Goal: Information Seeking & Learning: Learn about a topic

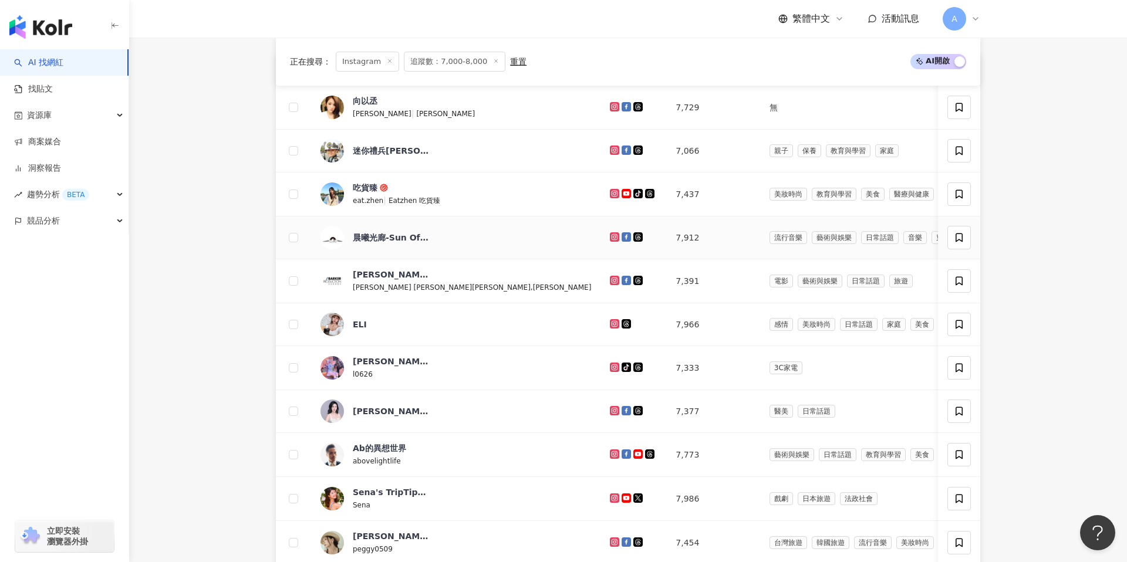
scroll to position [429, 0]
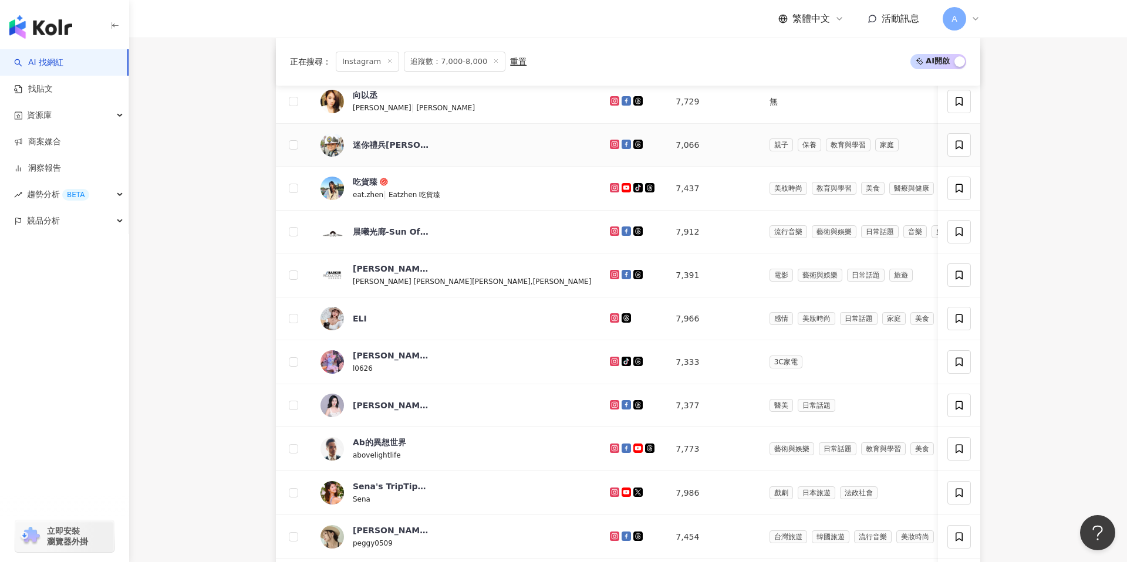
click at [611, 144] on icon at bounding box center [615, 144] width 8 height 7
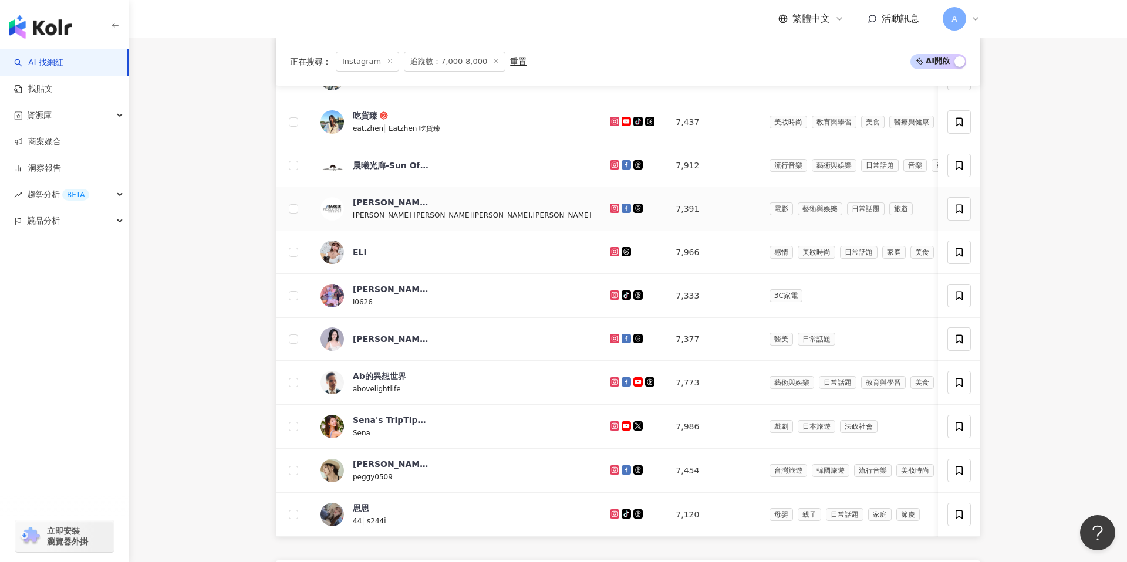
scroll to position [505, 0]
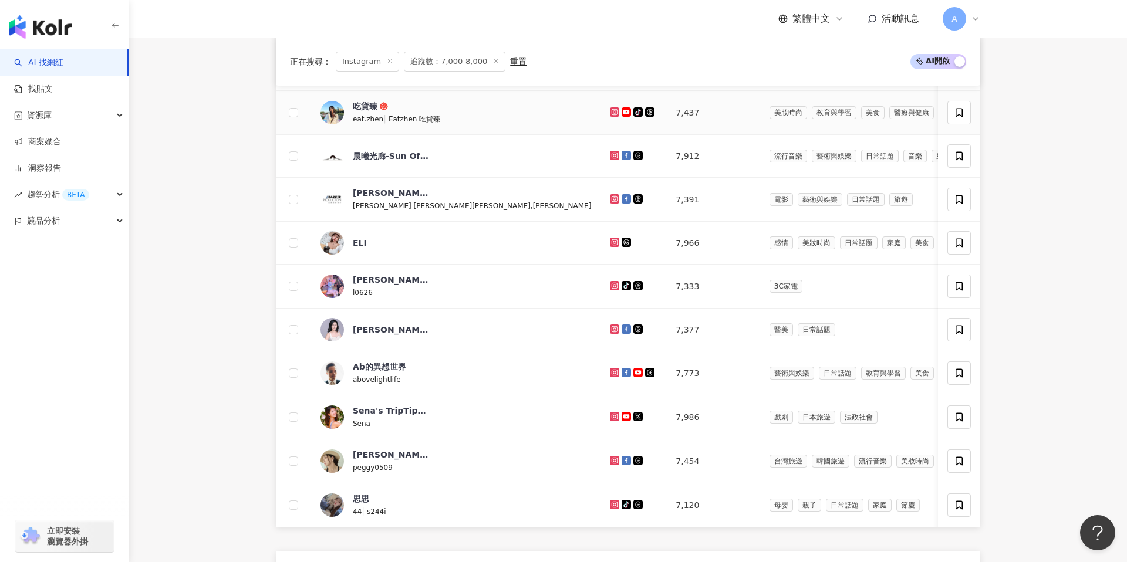
click at [612, 113] on icon at bounding box center [614, 111] width 5 height 5
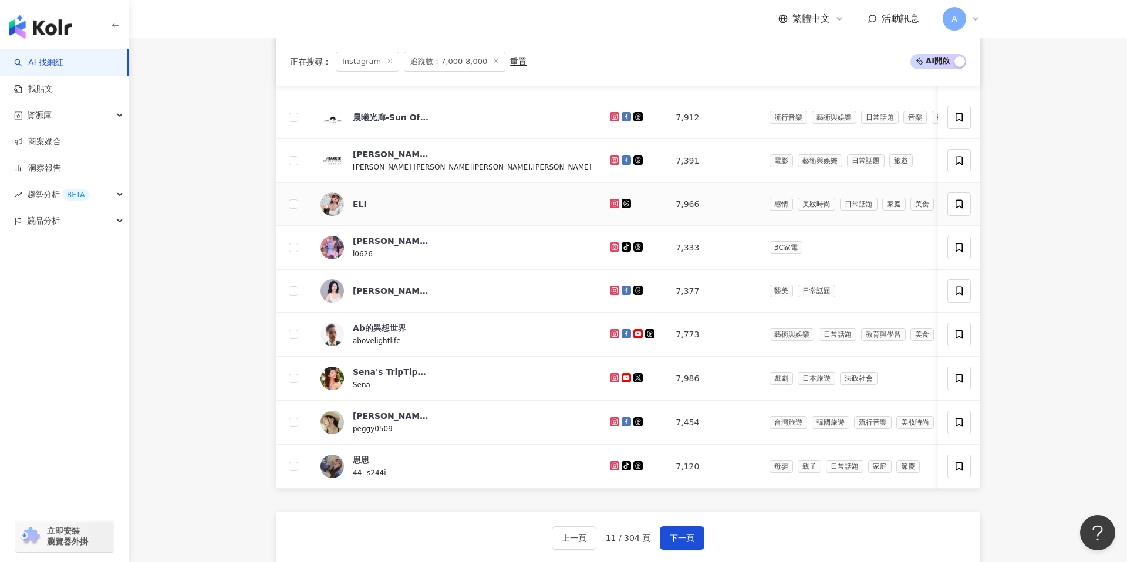
click at [610, 199] on icon at bounding box center [614, 203] width 9 height 9
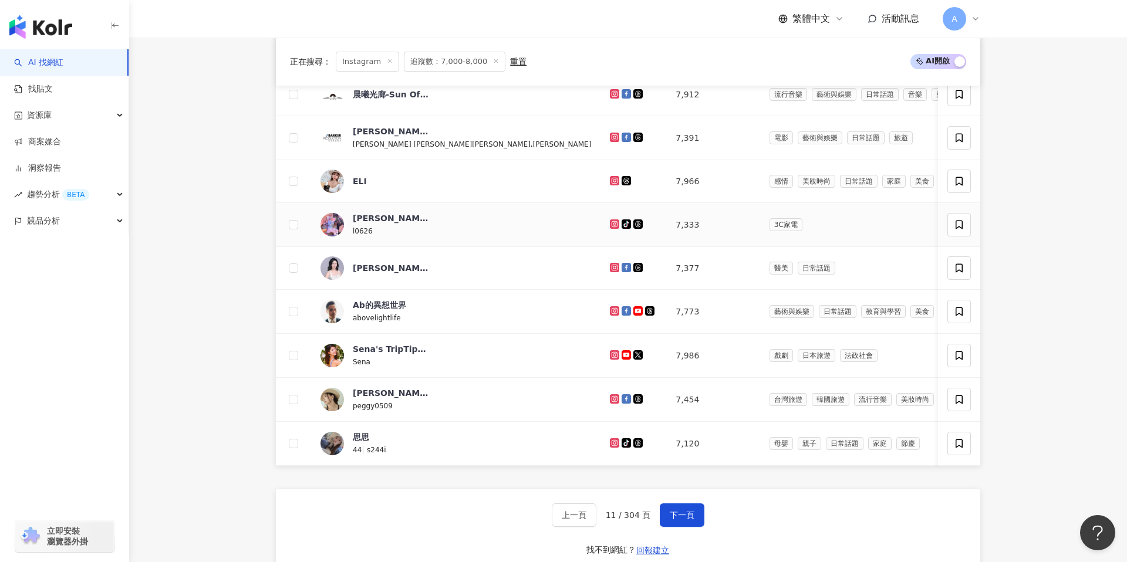
scroll to position [589, 0]
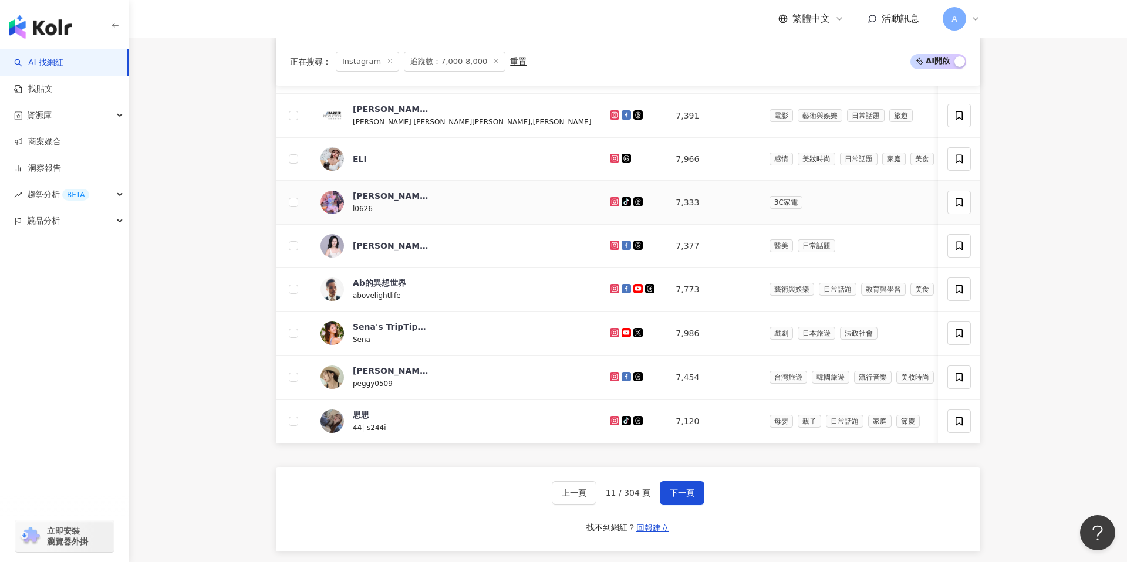
click at [610, 199] on icon at bounding box center [614, 201] width 9 height 9
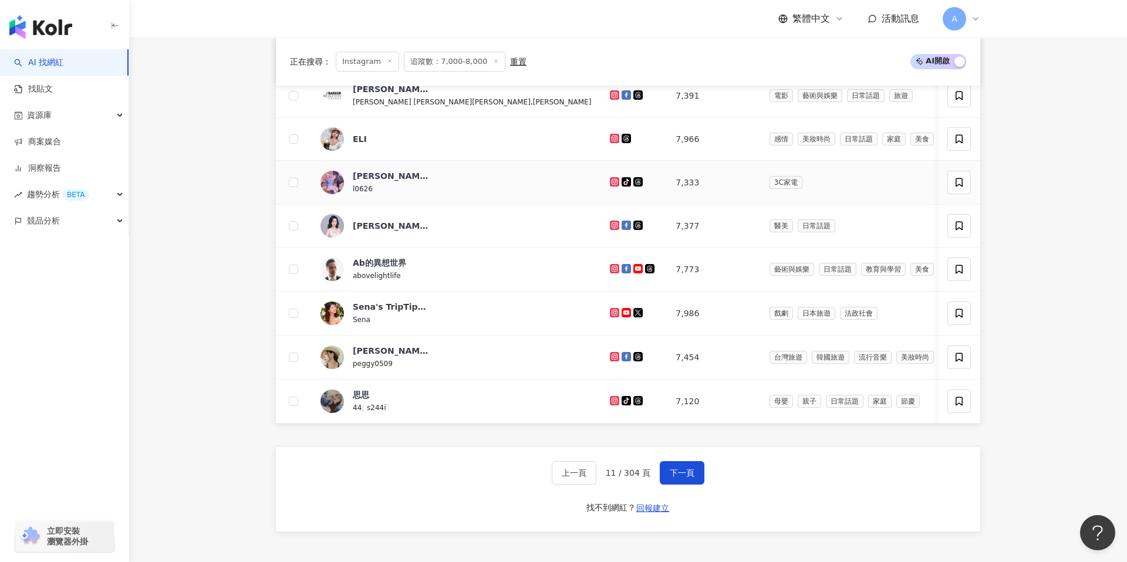
scroll to position [609, 0]
click at [610, 229] on div at bounding box center [633, 225] width 47 height 13
click at [610, 227] on icon at bounding box center [614, 224] width 9 height 9
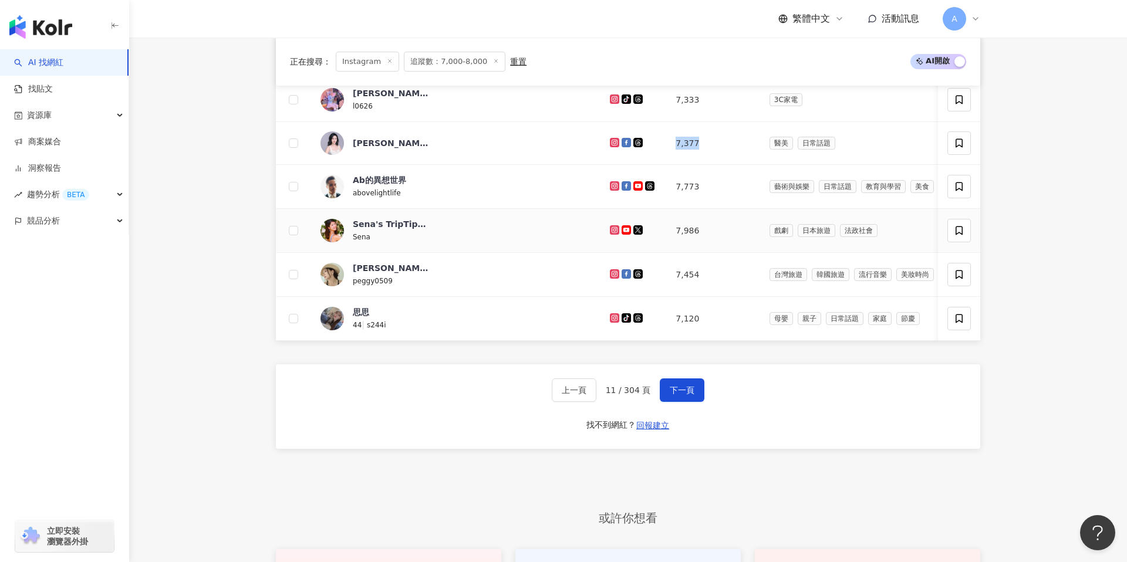
scroll to position [697, 0]
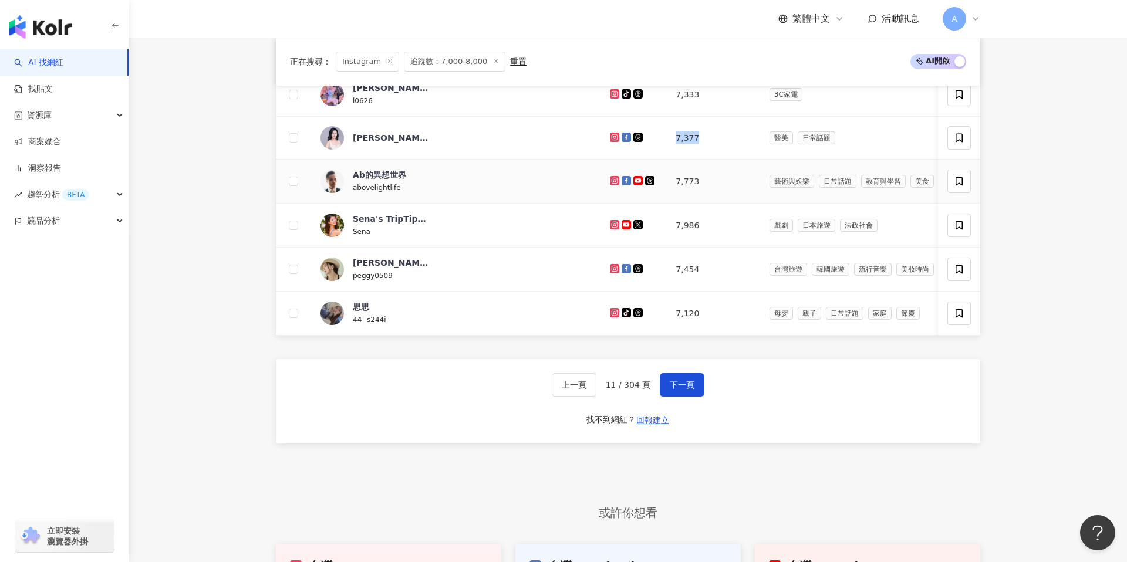
click at [610, 184] on icon at bounding box center [614, 180] width 9 height 9
click at [610, 220] on icon at bounding box center [614, 224] width 9 height 9
click at [611, 270] on icon at bounding box center [615, 268] width 8 height 7
click at [611, 315] on icon at bounding box center [615, 312] width 8 height 7
click at [678, 380] on span "下一頁" at bounding box center [682, 384] width 25 height 9
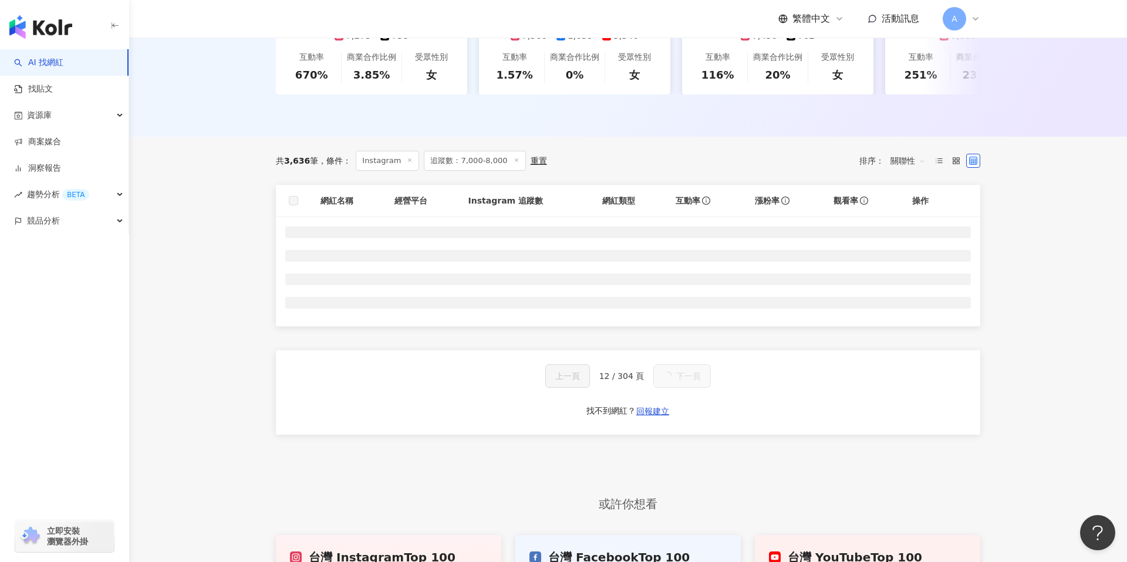
scroll to position [377, 0]
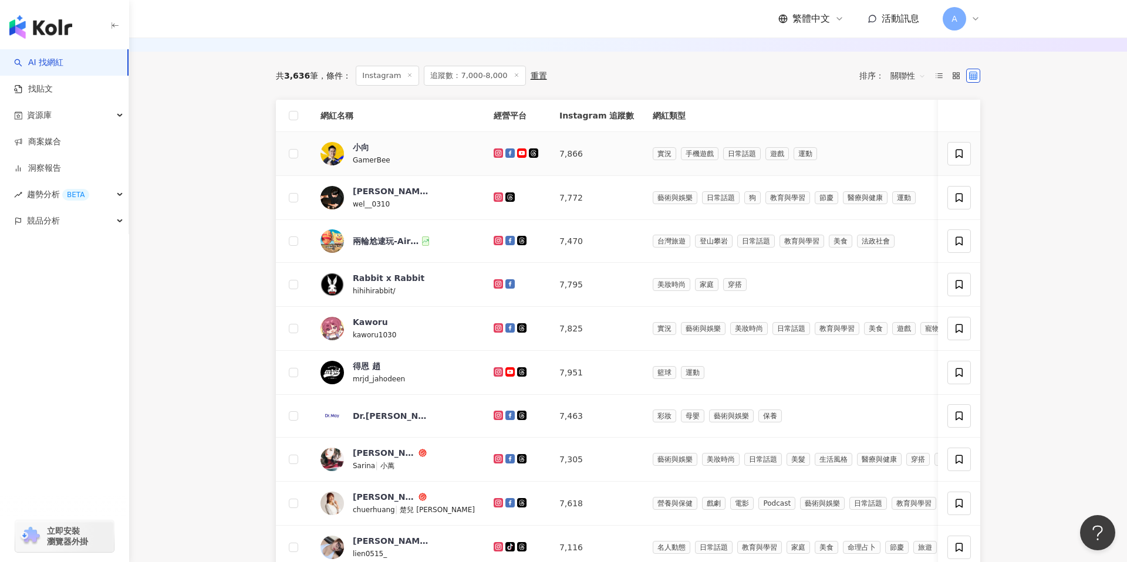
click at [494, 156] on icon at bounding box center [498, 152] width 9 height 9
click at [495, 194] on icon at bounding box center [499, 197] width 8 height 7
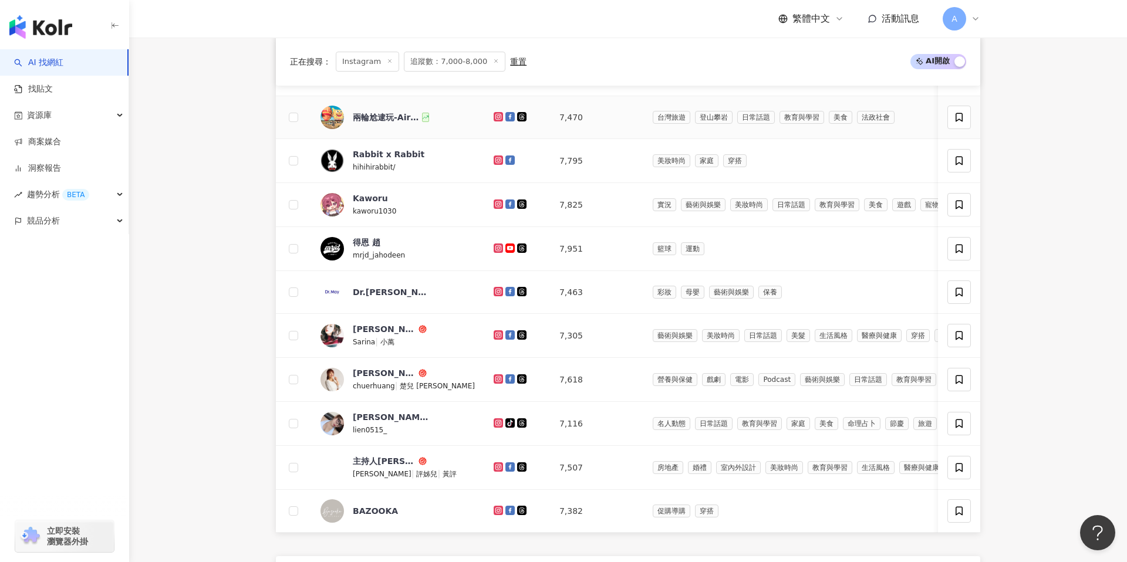
scroll to position [501, 0]
click at [494, 113] on icon at bounding box center [498, 115] width 9 height 9
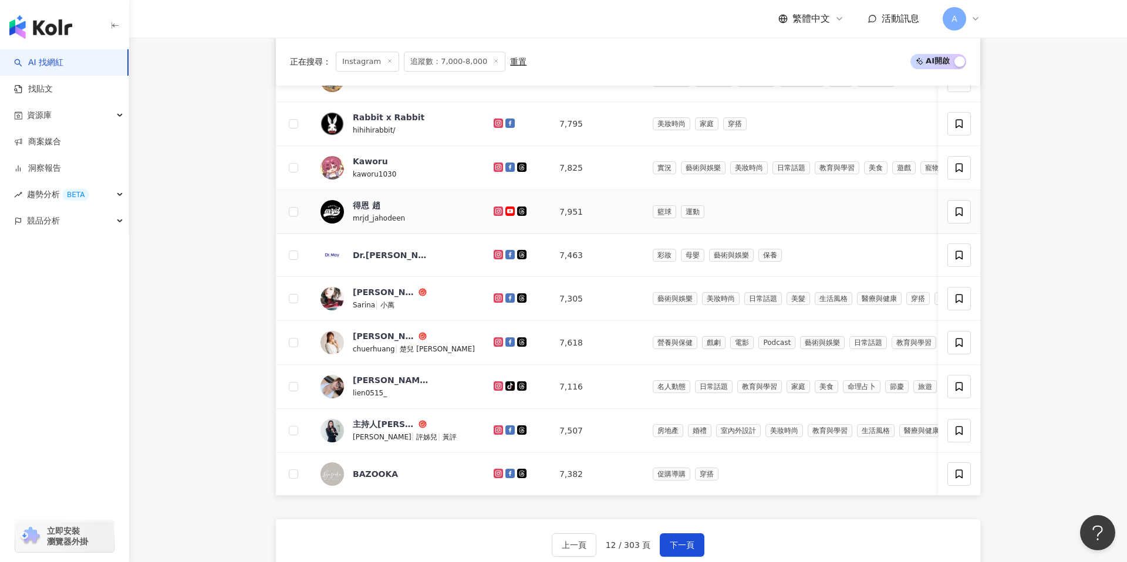
scroll to position [540, 0]
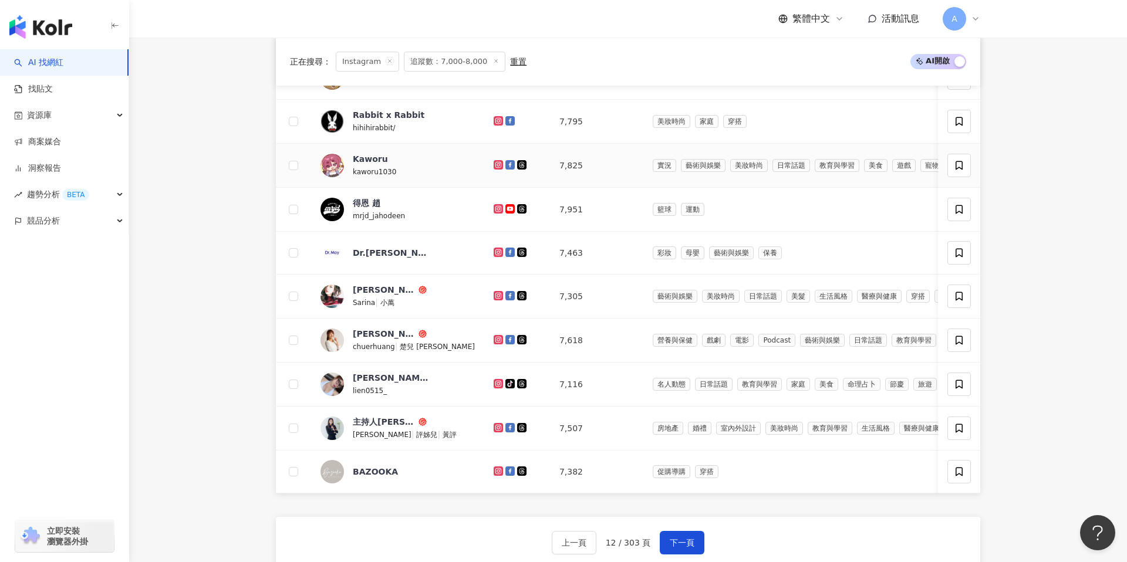
click at [494, 168] on icon at bounding box center [498, 164] width 9 height 9
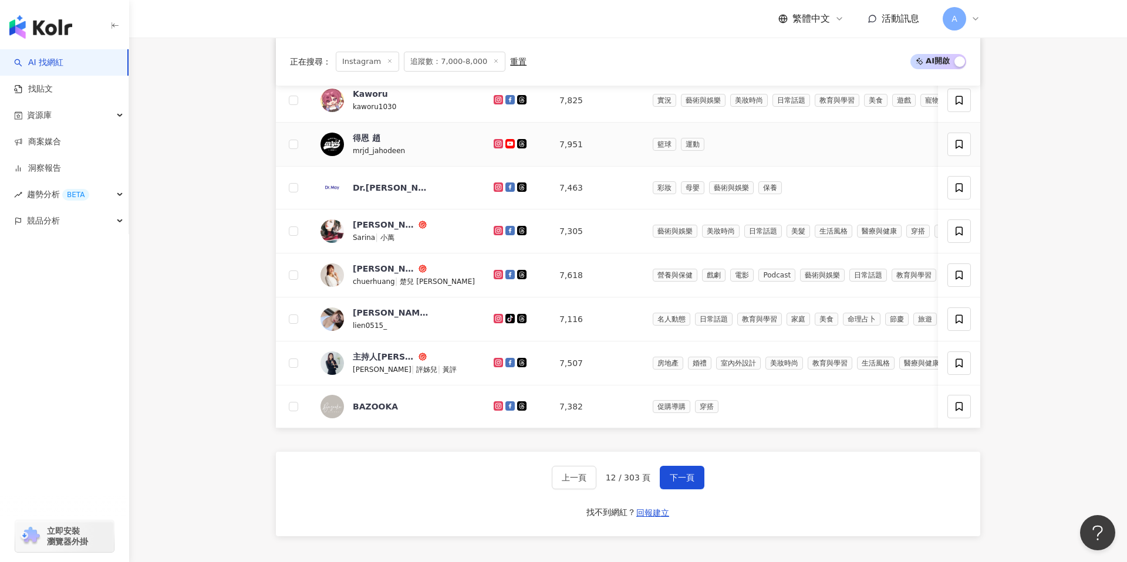
scroll to position [606, 0]
click at [496, 231] on icon at bounding box center [498, 229] width 5 height 5
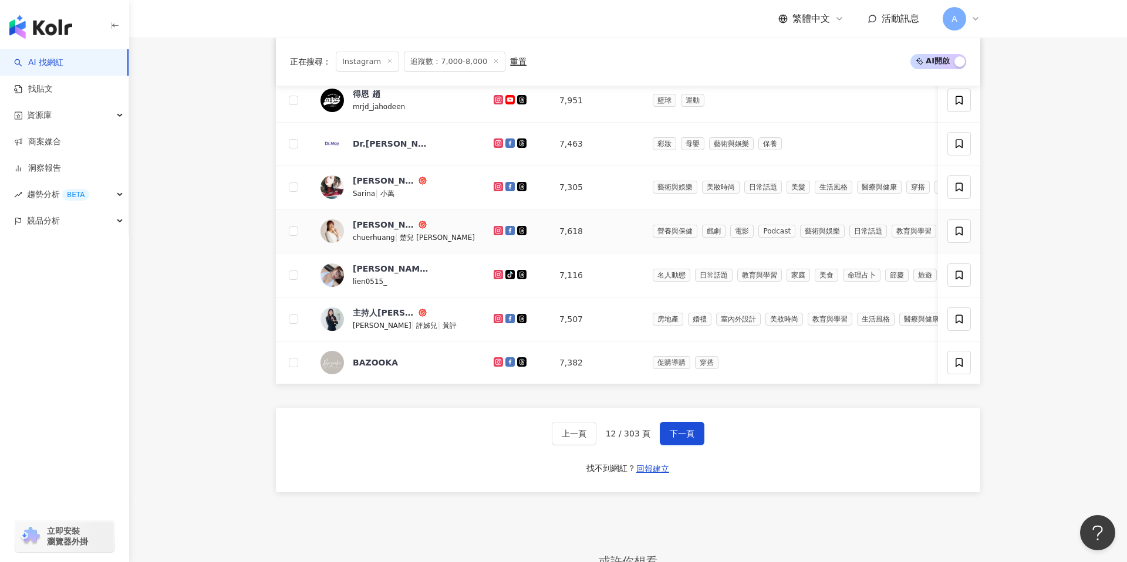
scroll to position [657, 0]
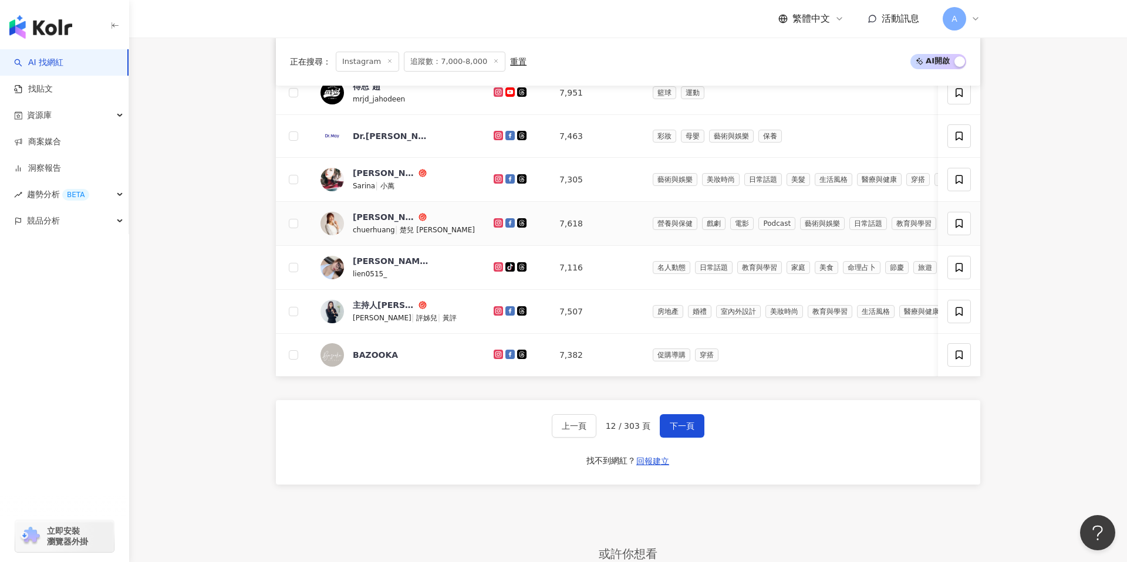
click at [495, 225] on icon at bounding box center [499, 222] width 8 height 7
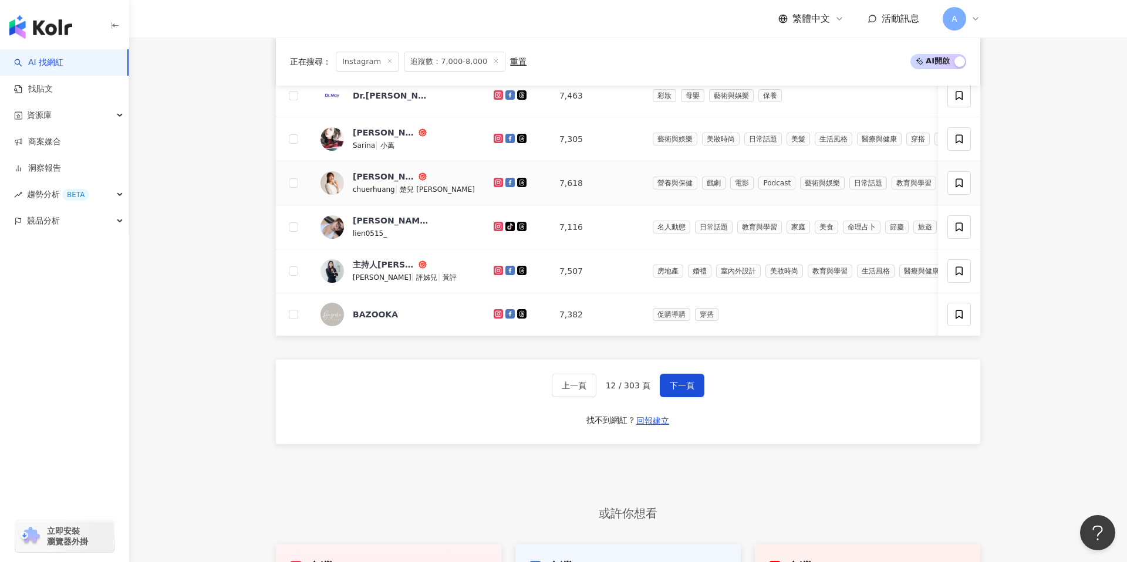
scroll to position [698, 0]
click at [494, 177] on icon at bounding box center [498, 181] width 9 height 9
click at [496, 227] on icon at bounding box center [498, 224] width 5 height 5
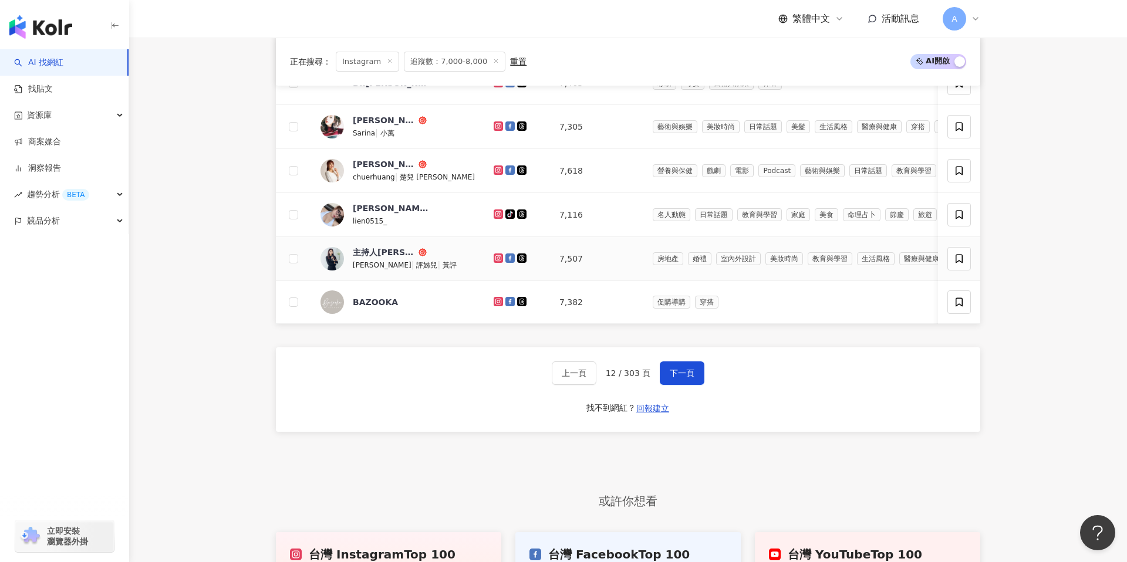
click at [494, 258] on icon at bounding box center [498, 258] width 9 height 9
click at [687, 376] on span "下一頁" at bounding box center [682, 373] width 25 height 9
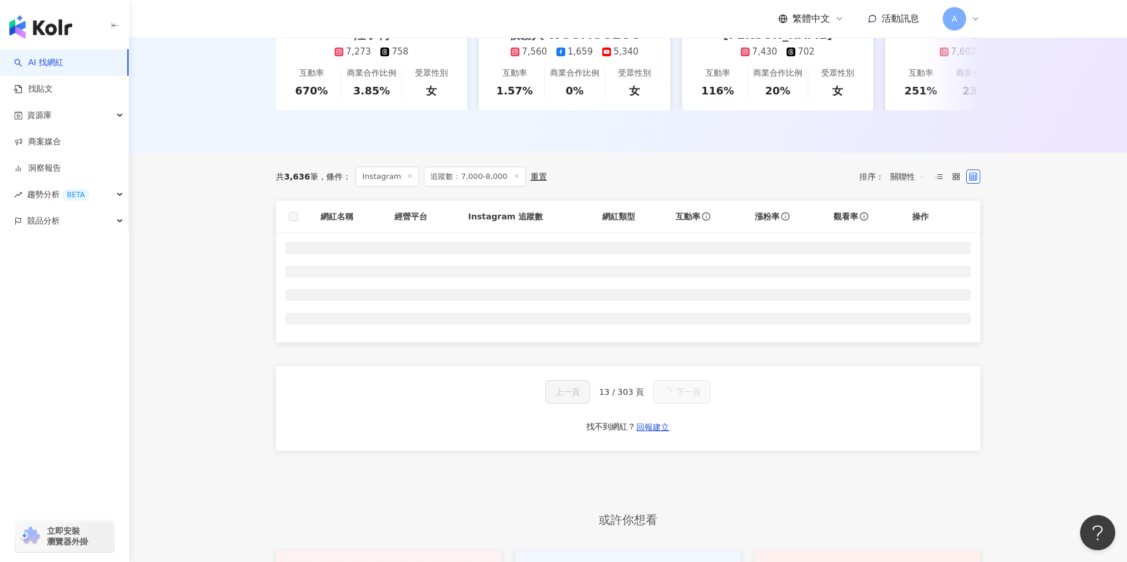
scroll to position [281, 0]
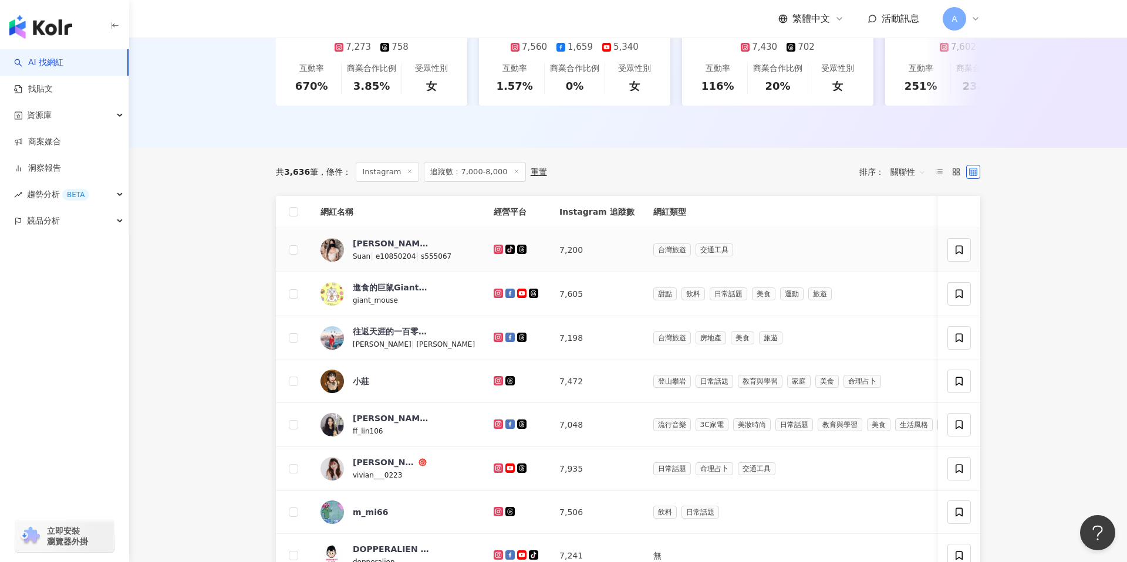
click at [494, 252] on icon at bounding box center [498, 249] width 9 height 9
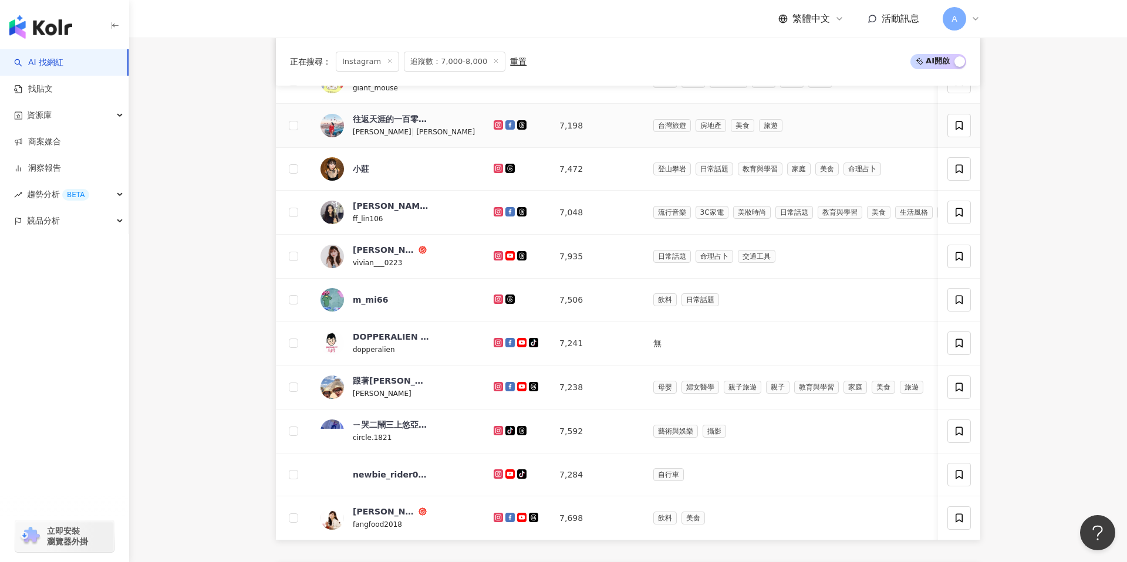
scroll to position [494, 0]
click at [495, 125] on icon at bounding box center [499, 124] width 8 height 7
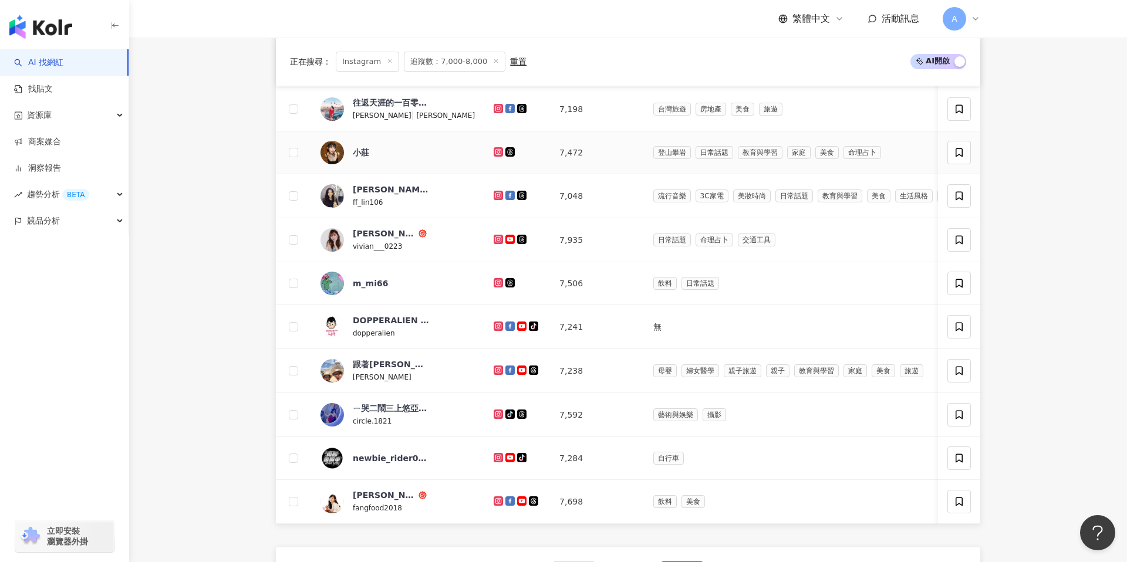
scroll to position [512, 0]
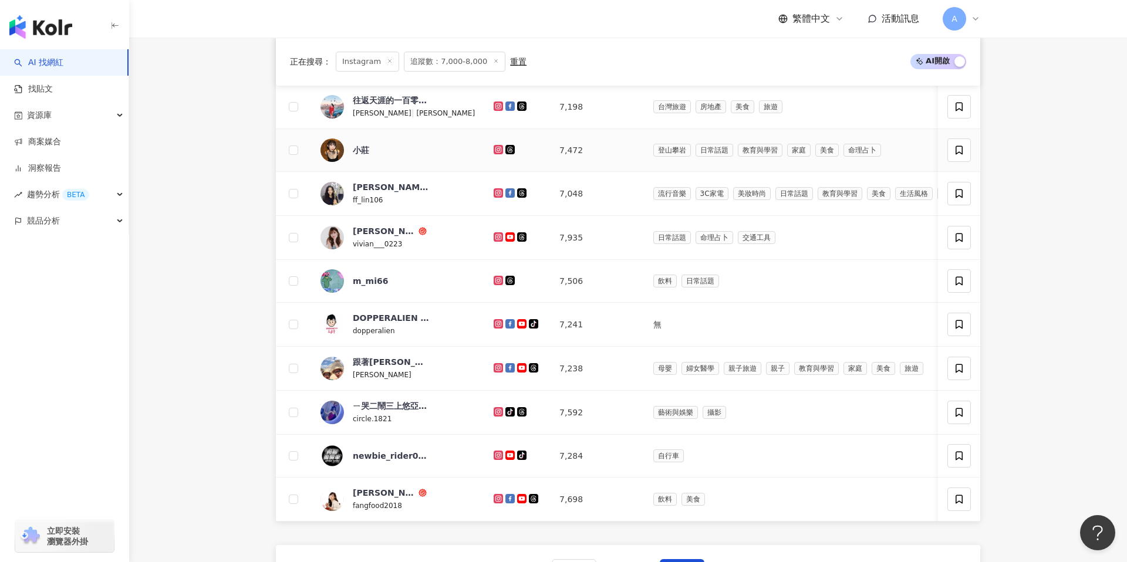
click at [495, 148] on icon at bounding box center [499, 149] width 8 height 7
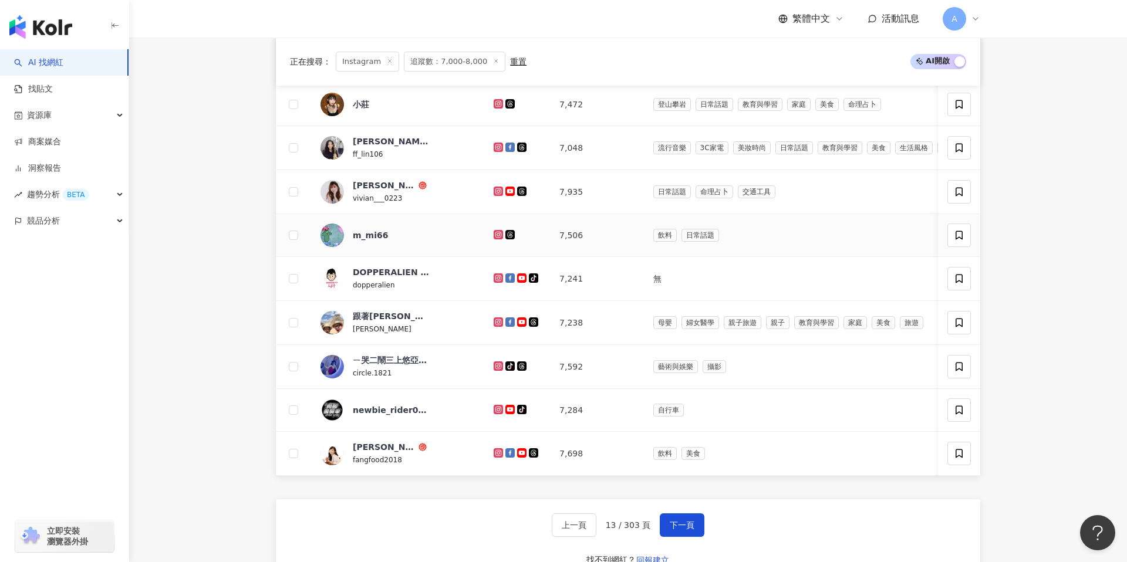
scroll to position [559, 0]
click at [497, 145] on icon at bounding box center [498, 146] width 2 height 2
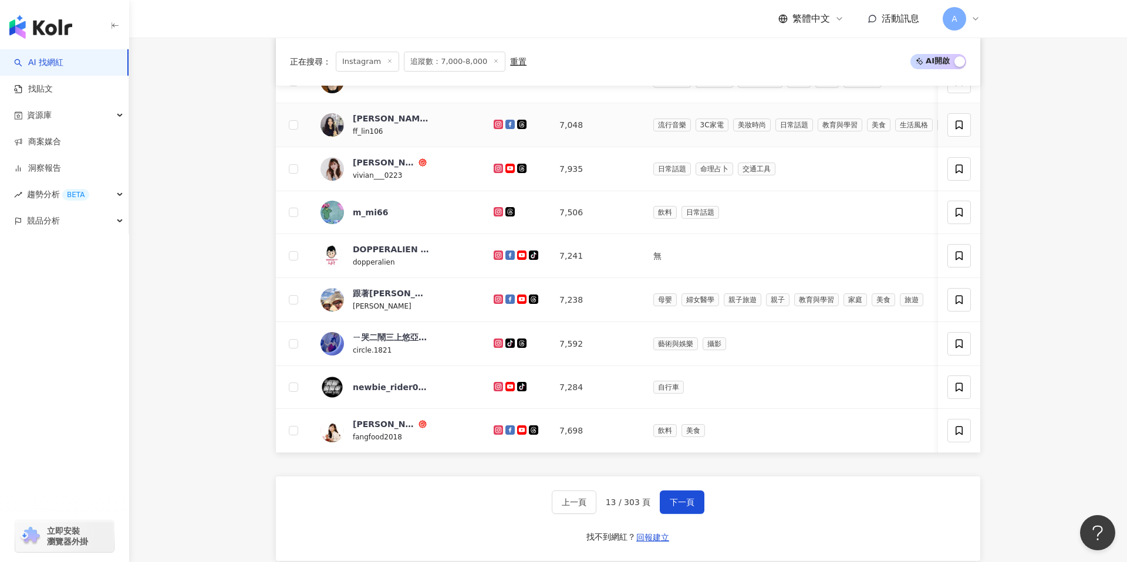
scroll to position [582, 0]
click at [494, 170] on icon at bounding box center [498, 167] width 9 height 9
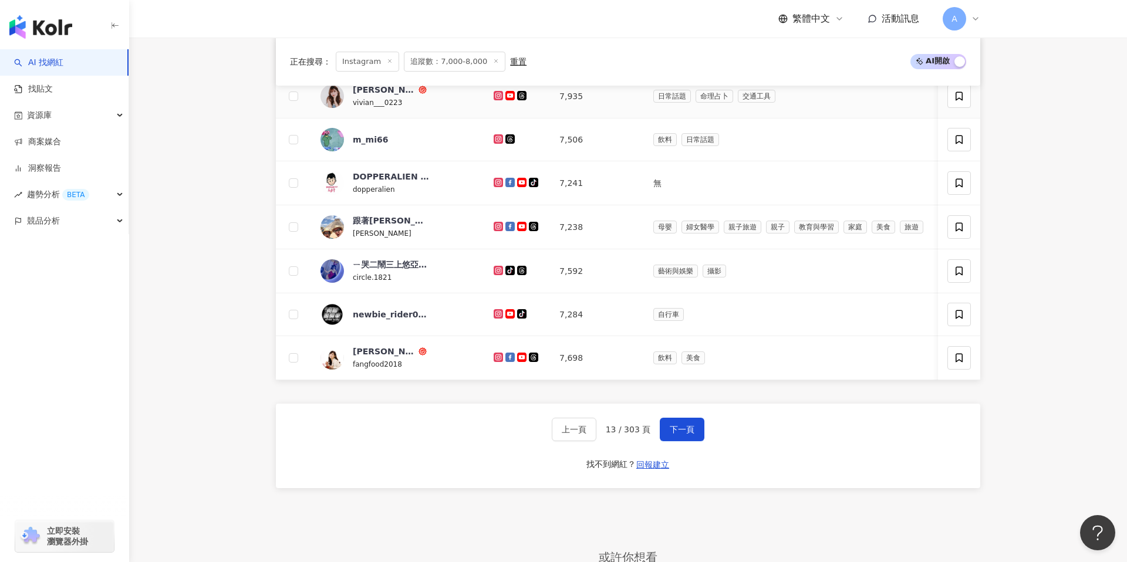
scroll to position [657, 0]
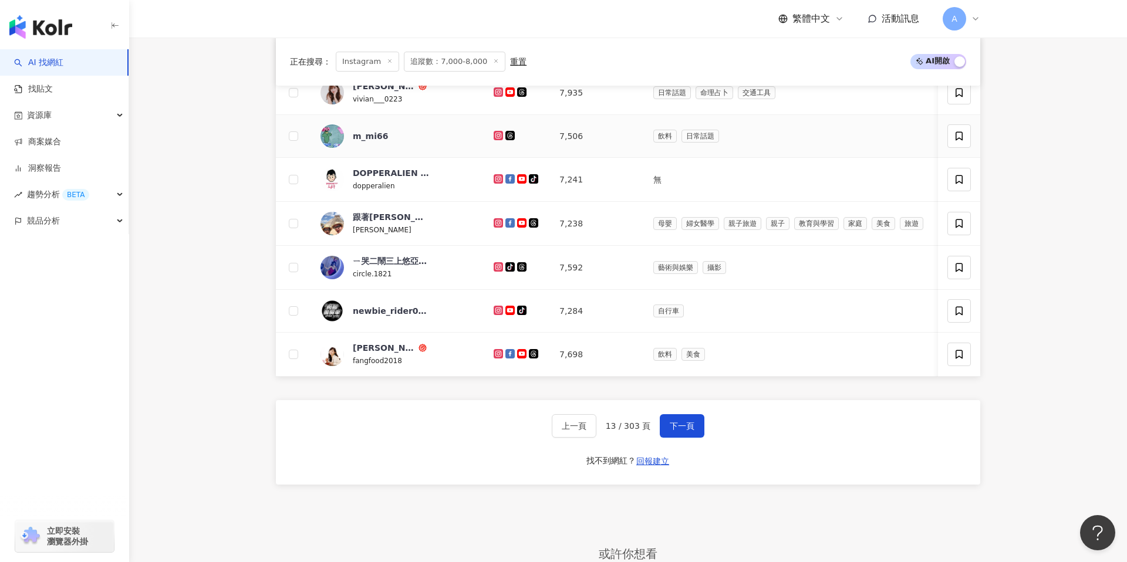
click at [495, 133] on icon at bounding box center [499, 135] width 8 height 7
click at [494, 174] on icon at bounding box center [498, 178] width 9 height 9
click at [497, 222] on icon at bounding box center [498, 223] width 2 height 2
click at [495, 269] on icon at bounding box center [499, 266] width 8 height 7
click at [496, 354] on icon at bounding box center [498, 353] width 5 height 5
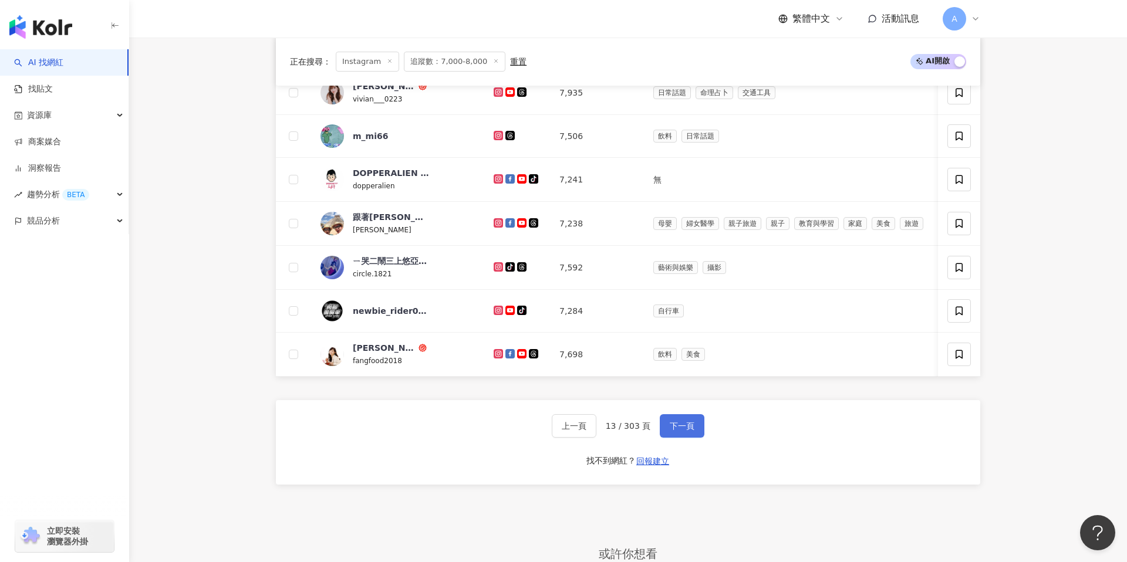
click at [687, 431] on button "下一頁" at bounding box center [682, 425] width 45 height 23
